Goal: Information Seeking & Learning: Learn about a topic

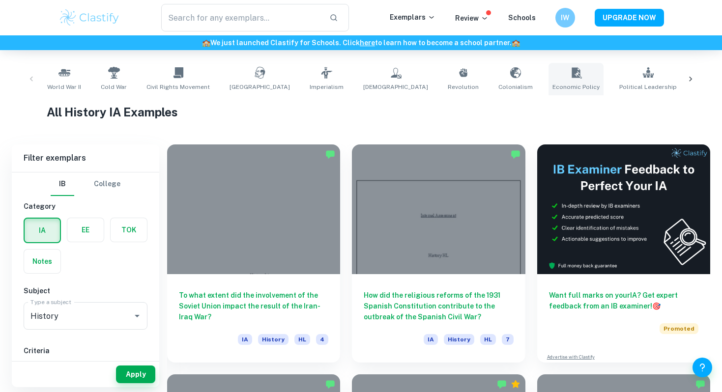
scroll to position [196, 0]
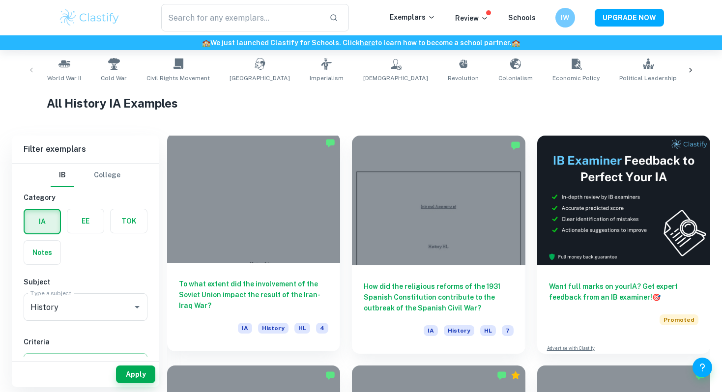
click at [248, 209] on div at bounding box center [253, 198] width 173 height 130
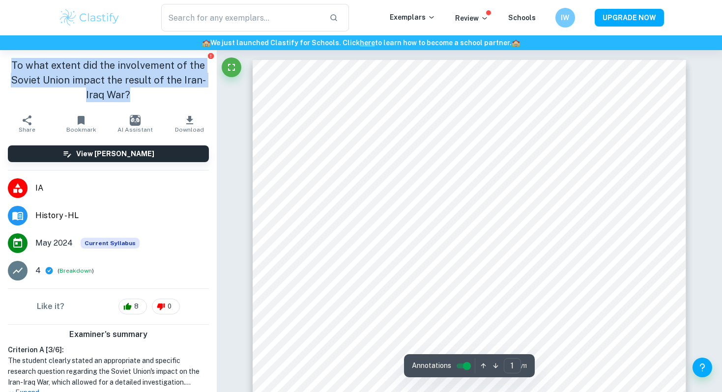
drag, startPoint x: 143, startPoint y: 95, endPoint x: 15, endPoint y: 63, distance: 132.8
click at [14, 63] on h1 "To what extent did the involvement of the Soviet Union impact the result of the…" at bounding box center [108, 80] width 201 height 44
copy h1 "To what extent did the involvement of the Soviet Union impact the result of the…"
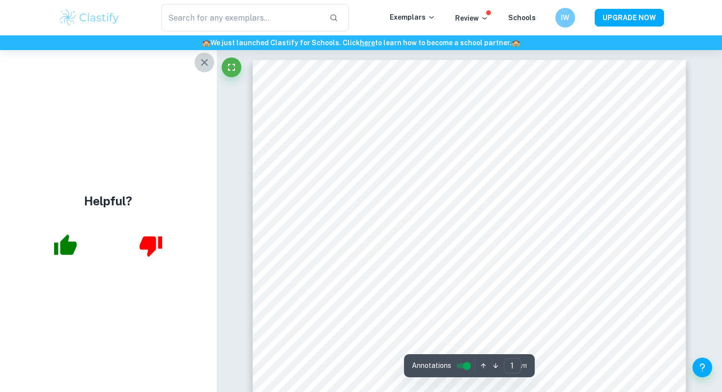
click at [203, 64] on icon "button" at bounding box center [205, 63] width 12 height 12
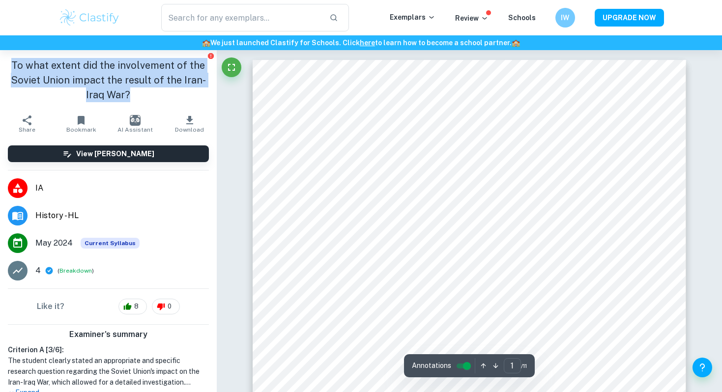
drag, startPoint x: 138, startPoint y: 90, endPoint x: 0, endPoint y: 63, distance: 140.7
click at [0, 63] on div "To what extent did the involvement of the Soviet Union impact the result of the…" at bounding box center [108, 80] width 217 height 60
copy h1 "To what extent did the involvement of the Soviet Union impact the result of the…"
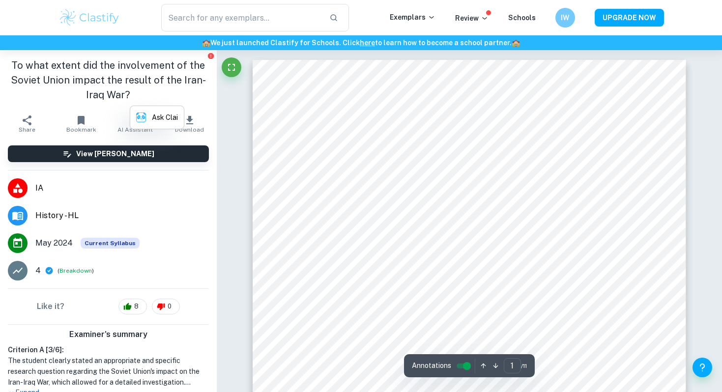
click at [116, 77] on h1 "To what extent did the involvement of the Soviet Union impact the result of the…" at bounding box center [108, 80] width 201 height 44
